Goal: Information Seeking & Learning: Learn about a topic

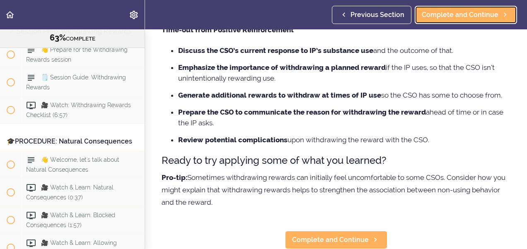
scroll to position [95, 0]
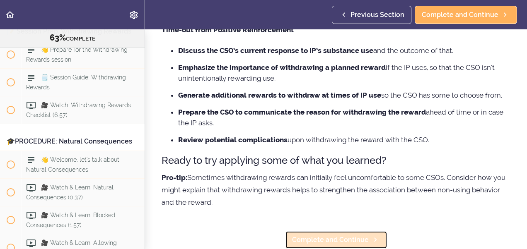
click at [346, 235] on span "Complete and Continue" at bounding box center [330, 240] width 77 height 10
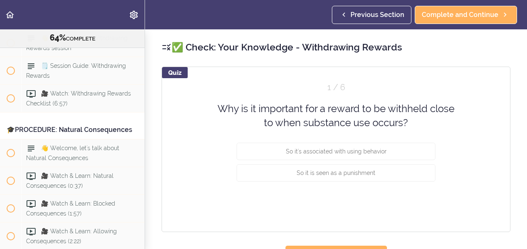
scroll to position [3633, 0]
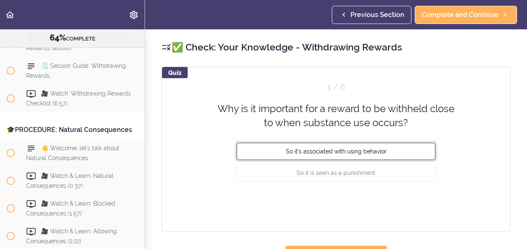
click at [293, 151] on span "So it's associated with using behavior" at bounding box center [336, 151] width 101 height 7
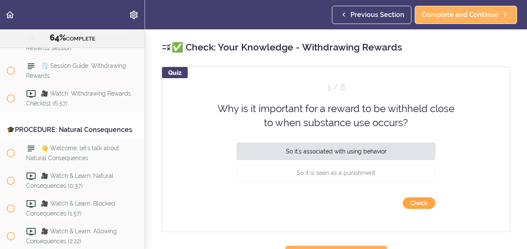
click at [409, 205] on button "Check" at bounding box center [419, 204] width 33 height 12
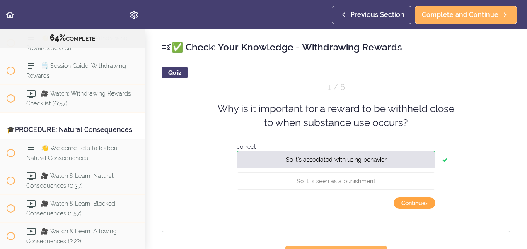
click at [423, 200] on button "Continue ›" at bounding box center [415, 204] width 42 height 12
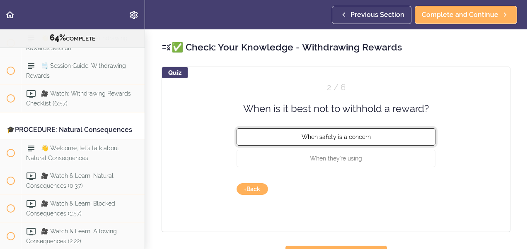
click at [312, 140] on span "When safety is a concern" at bounding box center [336, 137] width 69 height 7
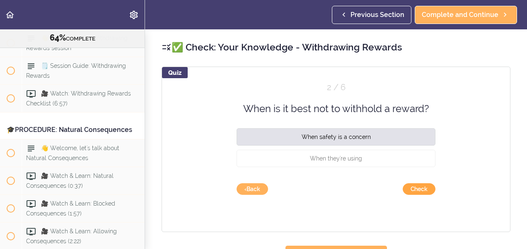
click at [405, 188] on button "Check" at bounding box center [419, 190] width 33 height 12
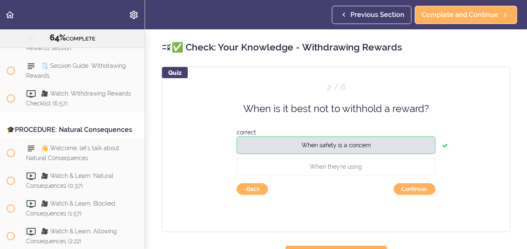
click at [394, 196] on div "Quiz 2 / 6 When is it best not to withhold a reward? correct When safety is a c…" at bounding box center [336, 150] width 349 height 166
click at [408, 190] on button "Continue ›" at bounding box center [415, 190] width 42 height 12
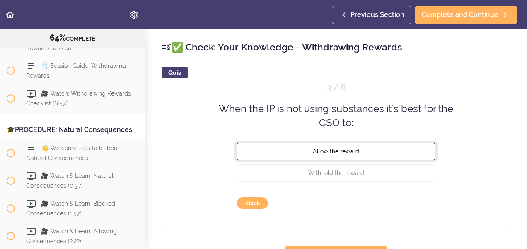
click at [331, 152] on span "Allow the reward" at bounding box center [336, 151] width 46 height 7
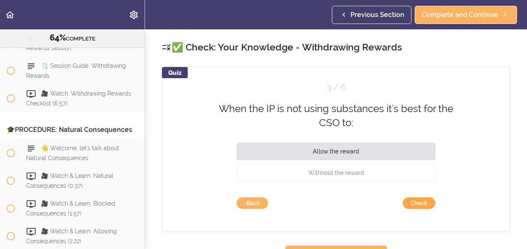
click at [407, 203] on button "Check" at bounding box center [419, 204] width 33 height 12
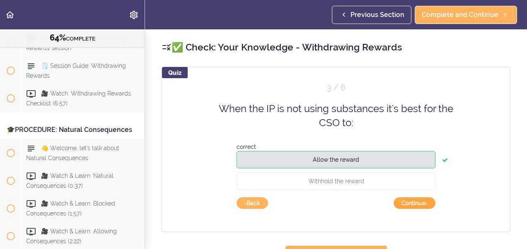
click at [422, 202] on button "Continue ›" at bounding box center [415, 204] width 42 height 12
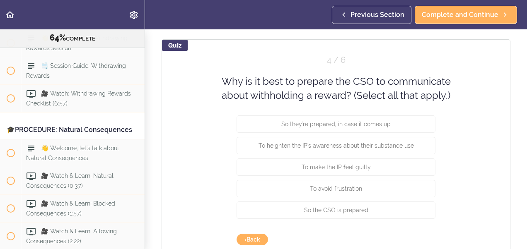
scroll to position [33, 0]
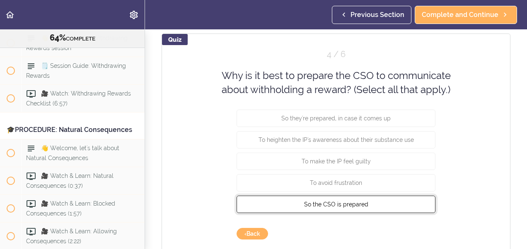
click at [334, 204] on span "So the CSO is prepared" at bounding box center [336, 204] width 64 height 7
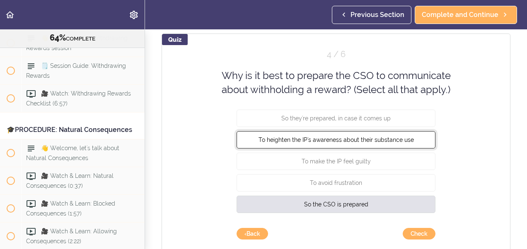
click at [289, 143] on button "To heighten the IP's awareness about their substance use" at bounding box center [336, 139] width 199 height 17
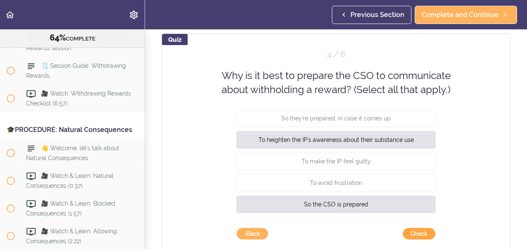
click at [416, 232] on button "Check" at bounding box center [419, 234] width 33 height 12
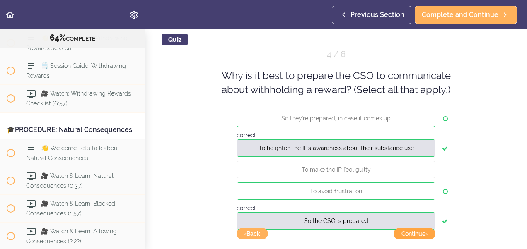
click at [416, 232] on button "Continue ›" at bounding box center [415, 234] width 42 height 12
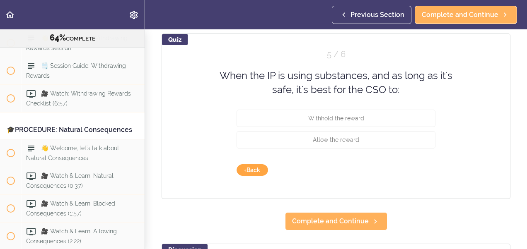
click at [243, 170] on button "‹ Back" at bounding box center [252, 170] width 31 height 12
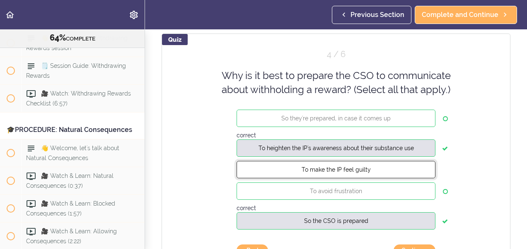
click at [409, 168] on button "To make the IP feel guilty" at bounding box center [336, 169] width 199 height 17
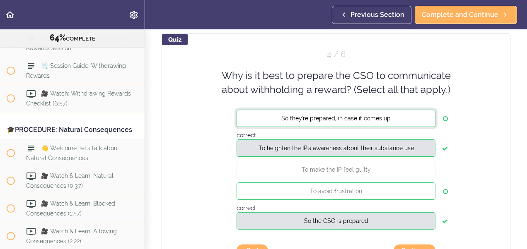
click at [401, 119] on button "So they're prepared, in case it comes up" at bounding box center [336, 117] width 199 height 17
click at [410, 185] on button "To avoid frustration" at bounding box center [336, 190] width 199 height 17
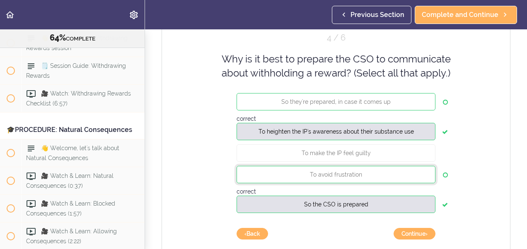
scroll to position [66, 0]
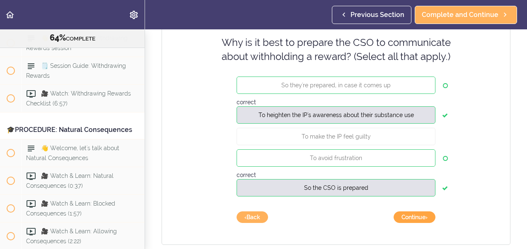
click at [403, 217] on button "Continue ›" at bounding box center [415, 218] width 42 height 12
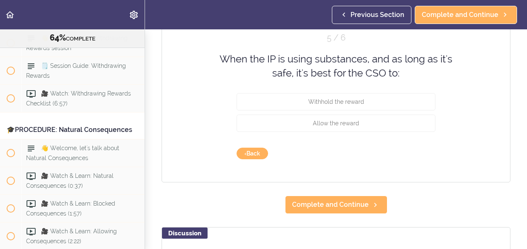
scroll to position [33, 0]
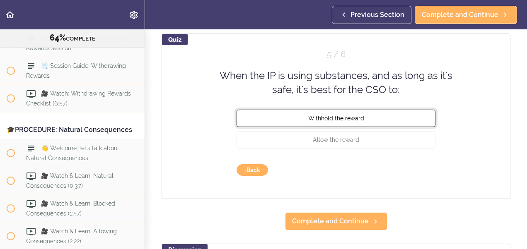
click at [337, 114] on button "Withhold the reward" at bounding box center [336, 117] width 199 height 17
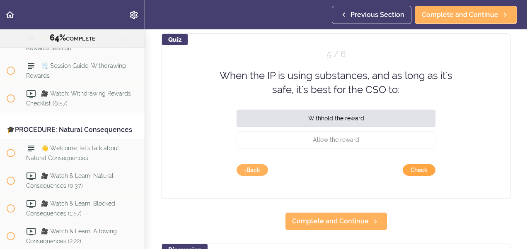
click at [415, 167] on button "Check" at bounding box center [419, 170] width 33 height 12
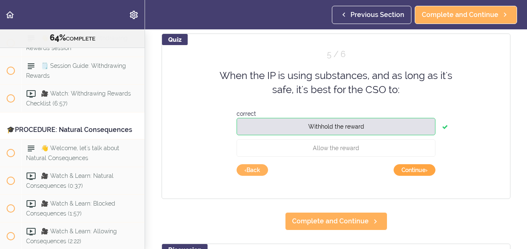
click at [420, 169] on button "Continue ›" at bounding box center [415, 170] width 42 height 12
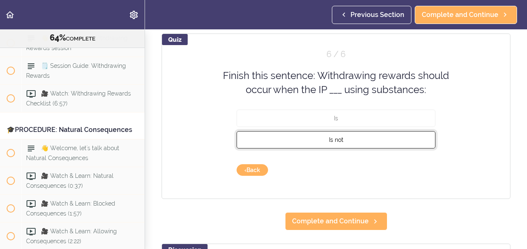
click at [357, 140] on button "Is not" at bounding box center [336, 139] width 199 height 17
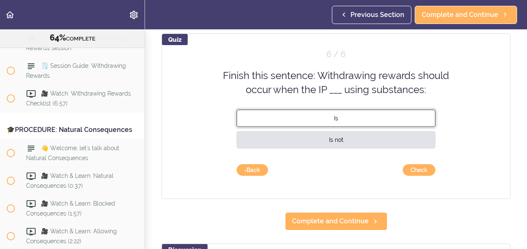
click at [324, 117] on button "Is" at bounding box center [336, 117] width 199 height 17
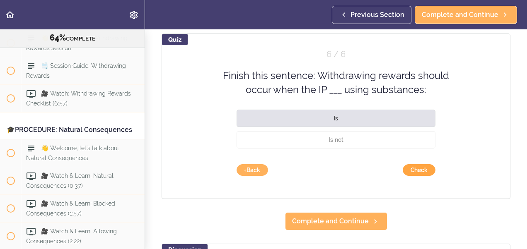
click at [411, 168] on button "Check" at bounding box center [419, 170] width 33 height 12
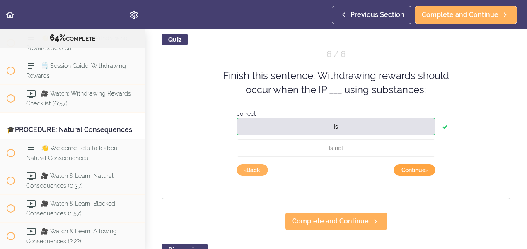
click at [411, 168] on button "Continue ›" at bounding box center [415, 170] width 42 height 12
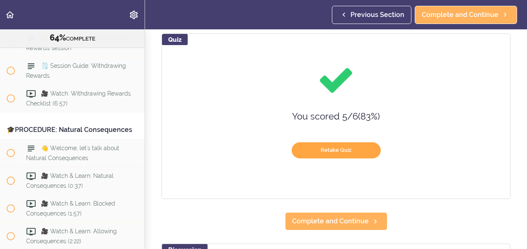
click at [368, 151] on button "Retake Quiz" at bounding box center [336, 151] width 89 height 16
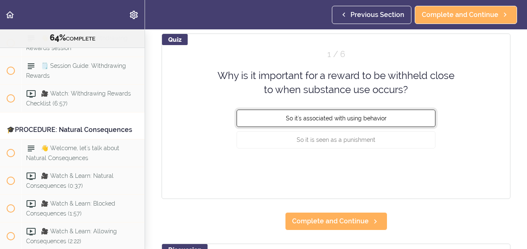
click at [370, 123] on button "So it's associated with using behavior" at bounding box center [336, 117] width 199 height 17
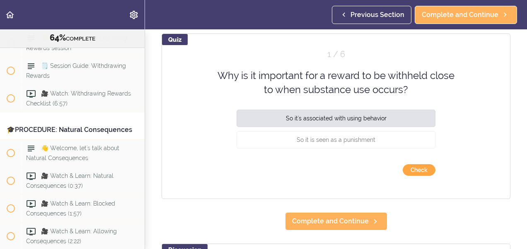
click at [406, 169] on button "Check" at bounding box center [419, 170] width 33 height 12
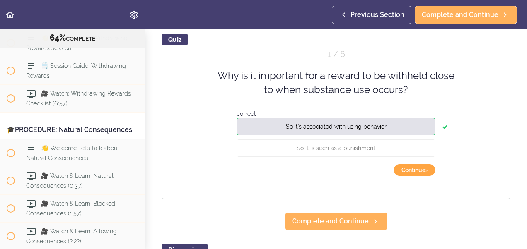
click at [406, 169] on button "Continue ›" at bounding box center [415, 170] width 42 height 12
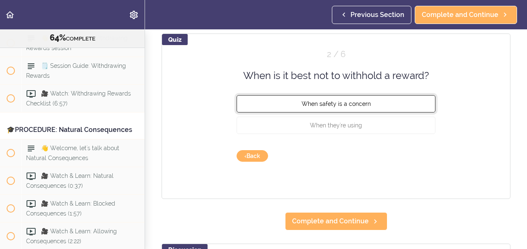
click at [341, 104] on span "When safety is a concern" at bounding box center [336, 104] width 69 height 7
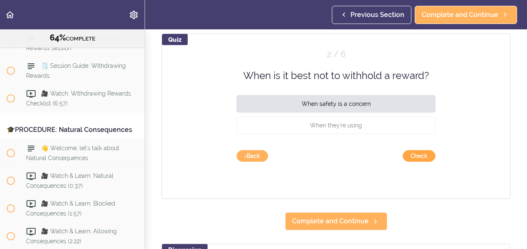
click at [406, 153] on button "Check" at bounding box center [419, 156] width 33 height 12
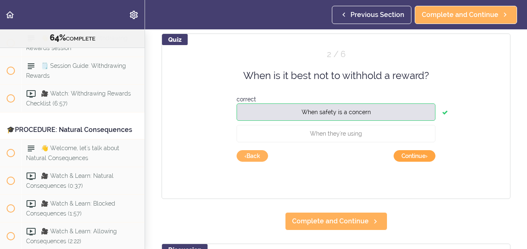
click at [411, 153] on button "Continue ›" at bounding box center [415, 156] width 42 height 12
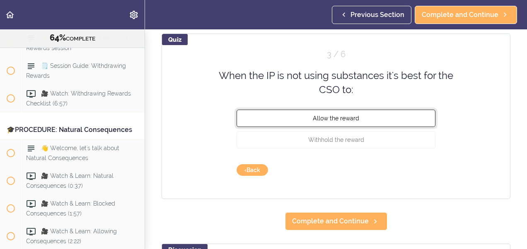
click at [344, 116] on span "Allow the reward" at bounding box center [336, 118] width 46 height 7
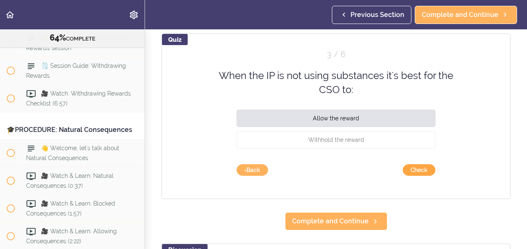
click at [411, 171] on button "Check" at bounding box center [419, 170] width 33 height 12
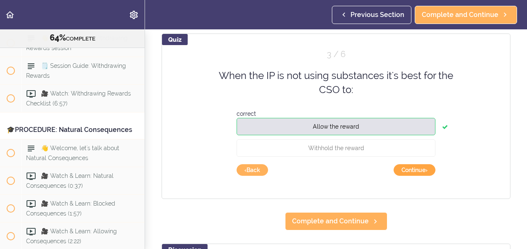
click at [410, 172] on button "Continue ›" at bounding box center [415, 170] width 42 height 12
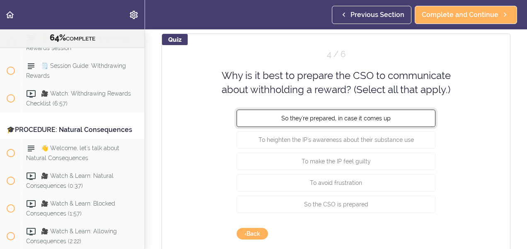
click at [379, 124] on button "So they're prepared, in case it comes up" at bounding box center [336, 117] width 199 height 17
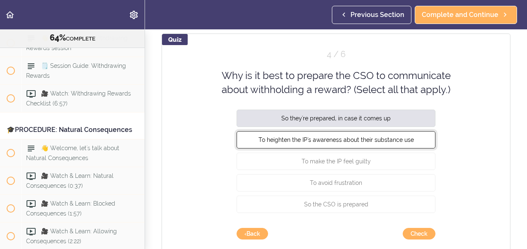
click at [394, 141] on span "To heighten the IP's awareness about their substance use" at bounding box center [336, 139] width 155 height 7
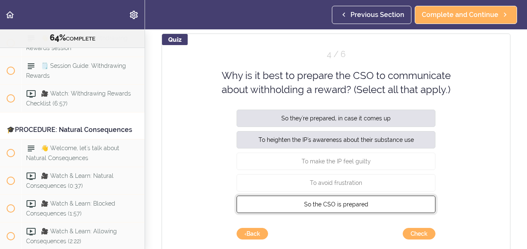
drag, startPoint x: 393, startPoint y: 202, endPoint x: 404, endPoint y: 200, distance: 11.9
click at [404, 200] on button "So the CSO is prepared" at bounding box center [336, 204] width 199 height 17
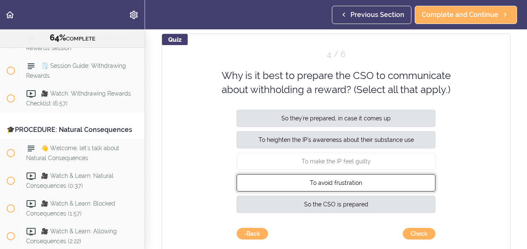
click at [404, 183] on button "To avoid frustration" at bounding box center [336, 182] width 199 height 17
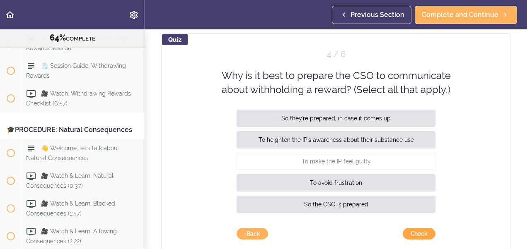
click at [418, 232] on button "Check" at bounding box center [419, 234] width 33 height 12
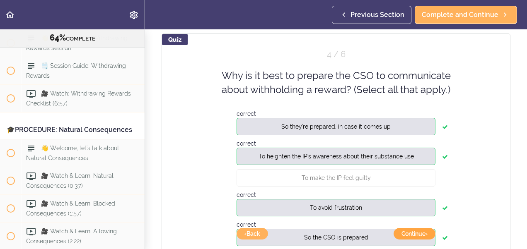
click at [411, 233] on button "Continue ›" at bounding box center [415, 234] width 42 height 12
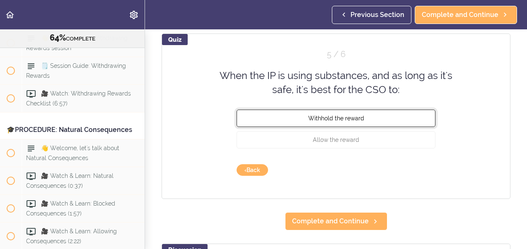
click at [326, 121] on span "Withhold the reward" at bounding box center [336, 118] width 56 height 7
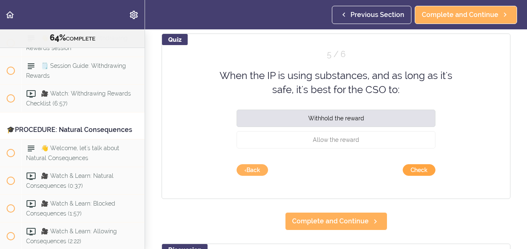
click at [405, 169] on button "Check" at bounding box center [419, 170] width 33 height 12
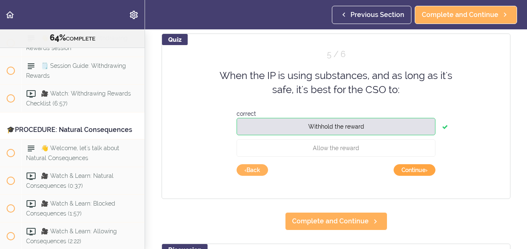
click at [405, 169] on button "Continue ›" at bounding box center [415, 170] width 42 height 12
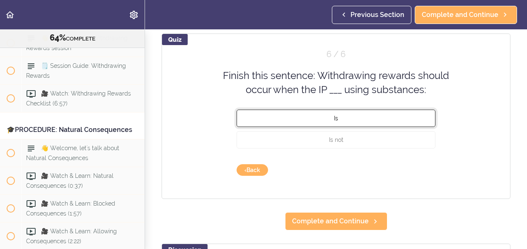
click at [335, 120] on span "Is" at bounding box center [336, 118] width 4 height 7
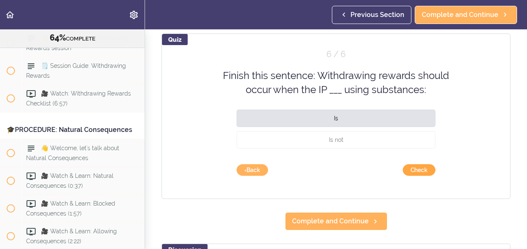
click at [408, 169] on button "Check" at bounding box center [419, 170] width 33 height 12
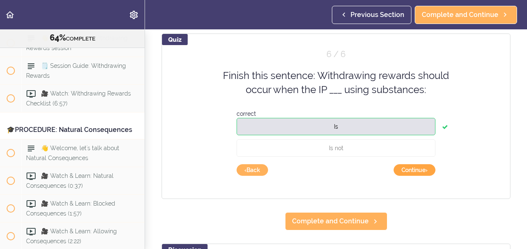
click at [408, 169] on button "Continue ›" at bounding box center [415, 170] width 42 height 12
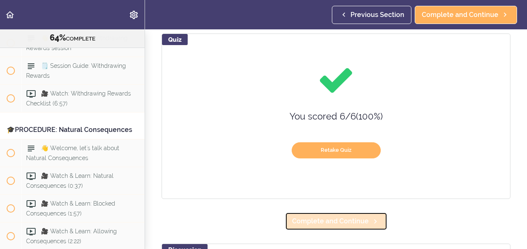
click at [336, 217] on span "Complete and Continue" at bounding box center [330, 222] width 77 height 10
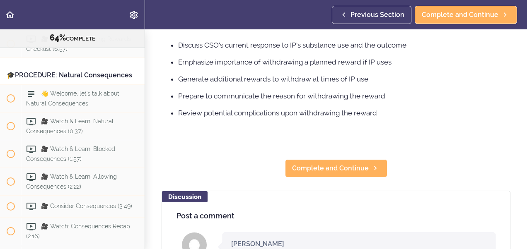
scroll to position [143, 0]
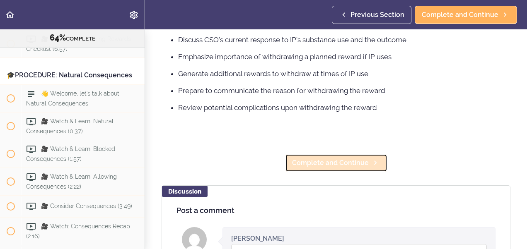
click at [338, 164] on span "Complete and Continue" at bounding box center [330, 163] width 77 height 10
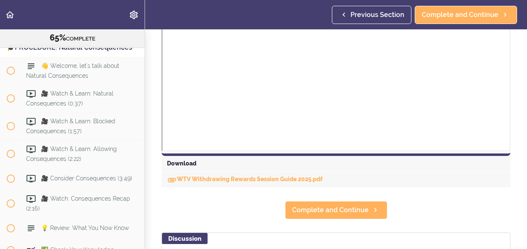
scroll to position [326, 0]
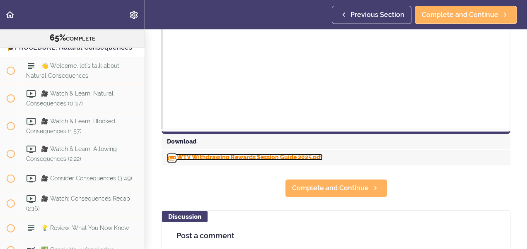
click at [198, 158] on link "WTV Withdrawing Rewards Session Guide 2025.pdf" at bounding box center [245, 157] width 156 height 7
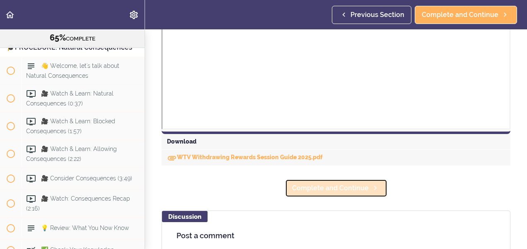
click at [342, 193] on link "Complete and Continue" at bounding box center [336, 188] width 102 height 18
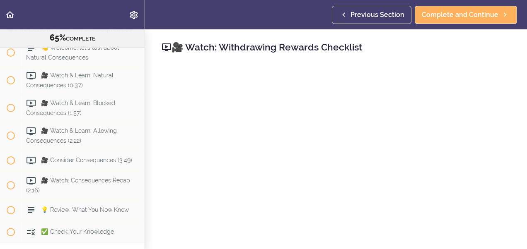
scroll to position [3744, 0]
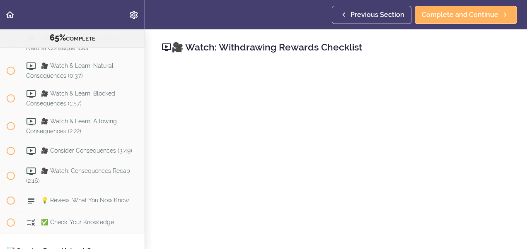
click at [513, 184] on div "🎥 Watch: Withdrawing Rewards Checklist Complete and Continue Discussion Post a …" at bounding box center [336, 139] width 382 height 220
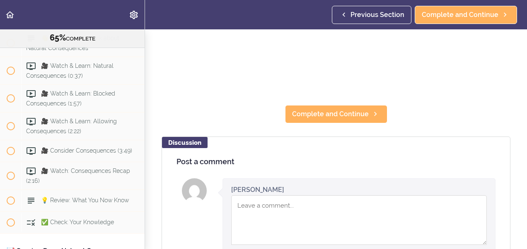
scroll to position [193, 0]
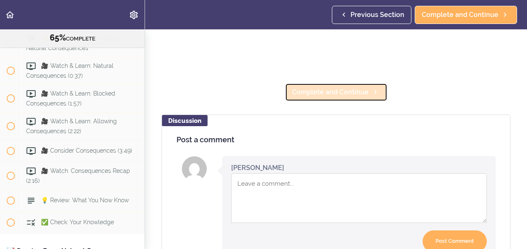
click at [331, 89] on span "Complete and Continue" at bounding box center [330, 92] width 77 height 10
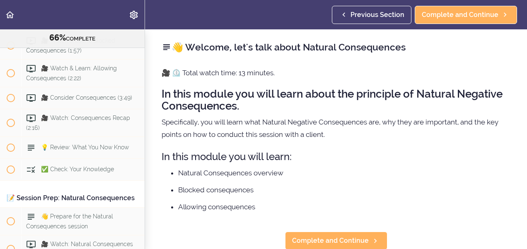
scroll to position [3798, 0]
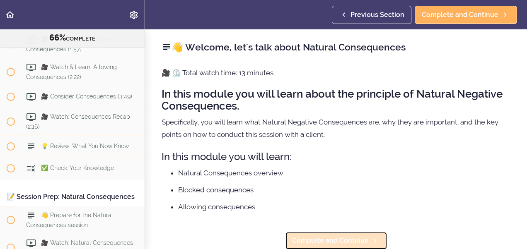
click at [330, 236] on span "Complete and Continue" at bounding box center [330, 241] width 77 height 10
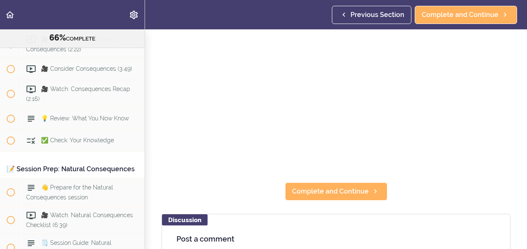
scroll to position [110, 0]
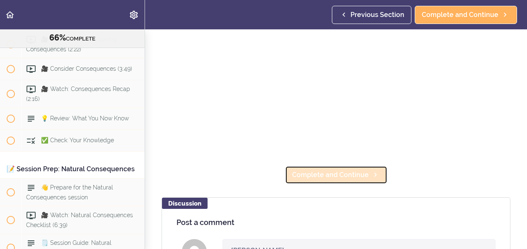
click at [348, 172] on span "Complete and Continue" at bounding box center [330, 175] width 77 height 10
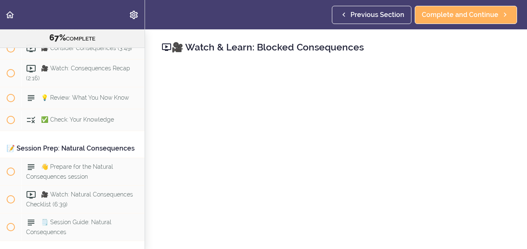
scroll to position [3853, 0]
